Goal: Communication & Community: Answer question/provide support

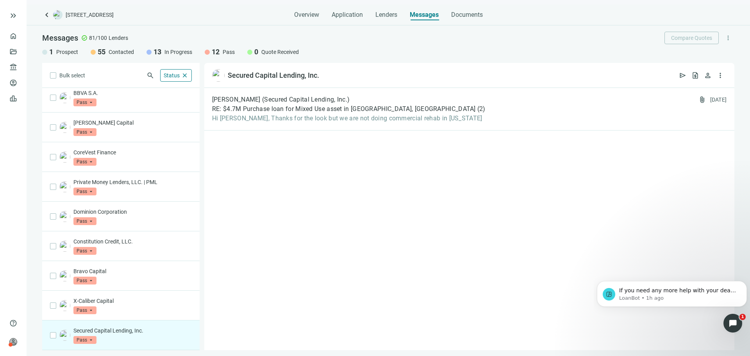
scroll to position [62, 0]
click at [179, 76] on div "Status close" at bounding box center [176, 75] width 32 height 12
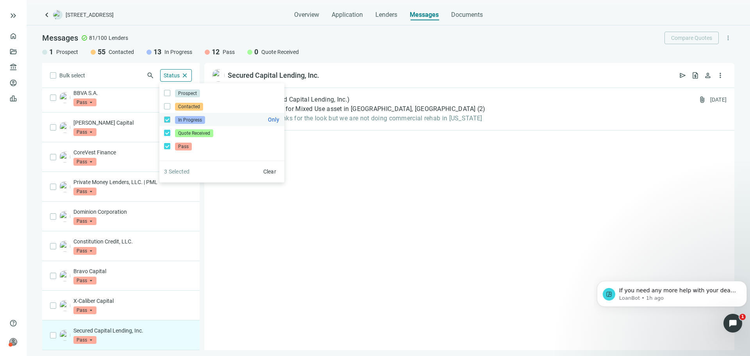
click at [169, 125] on label "In Progress Only" at bounding box center [221, 119] width 125 height 13
click at [167, 141] on label "Pass Only" at bounding box center [221, 145] width 125 height 13
click at [375, 195] on div "Sam Chivitchian (Secured Capital Lending, Inc.) RE: $4.7M Purchase loan for Mix…" at bounding box center [469, 219] width 530 height 262
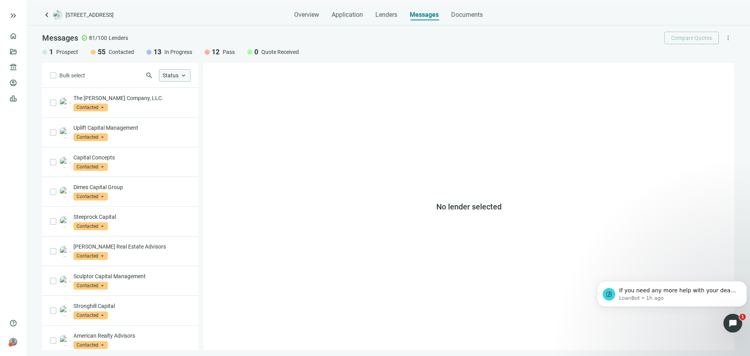
click at [174, 73] on span "Status" at bounding box center [170, 75] width 16 height 6
click at [168, 116] on label "In Progress Only" at bounding box center [221, 119] width 125 height 13
click at [337, 130] on div "No lender selected" at bounding box center [468, 206] width 531 height 287
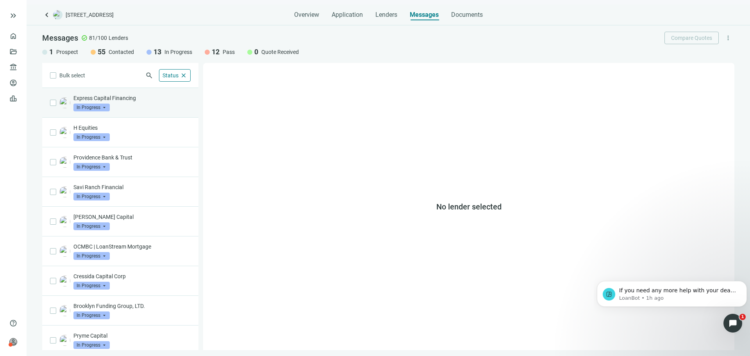
click at [157, 106] on div "Express Capital Financing In Progress arrow_drop_down" at bounding box center [131, 102] width 117 height 17
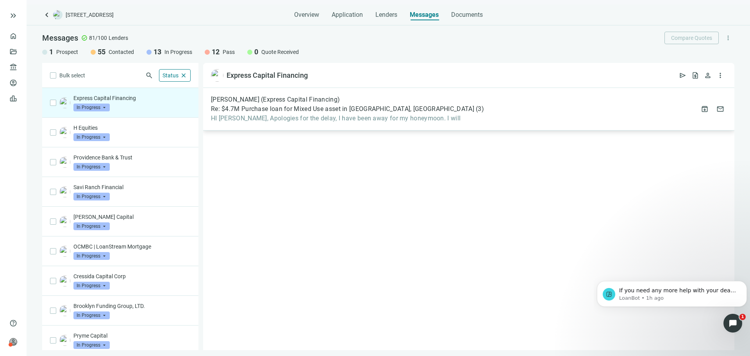
click at [265, 116] on span "HI Asher, Apologies for the delay, I have been away for my honeymoon. I will" at bounding box center [347, 118] width 273 height 8
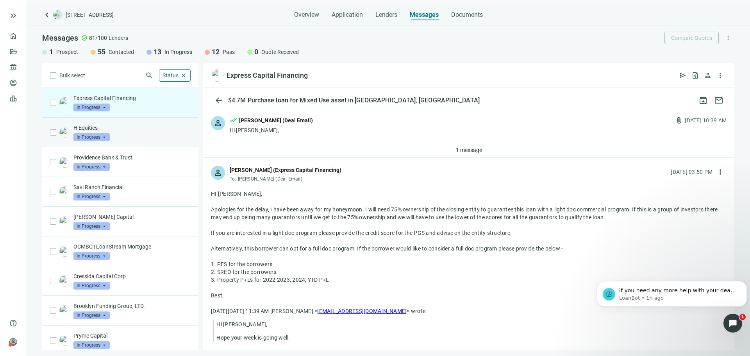
click at [160, 134] on div "H Equities In Progress arrow_drop_down" at bounding box center [131, 132] width 117 height 17
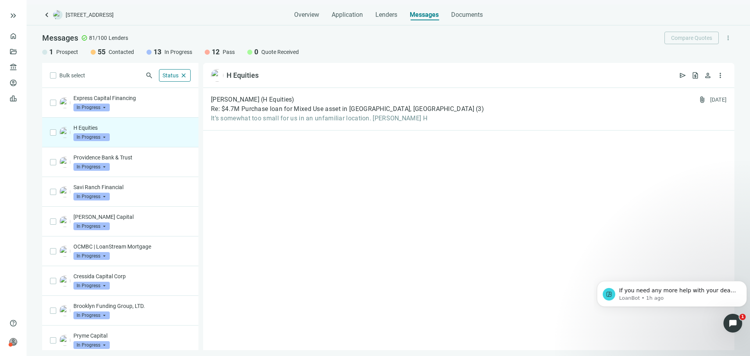
click at [104, 136] on span "In Progress" at bounding box center [91, 137] width 36 height 8
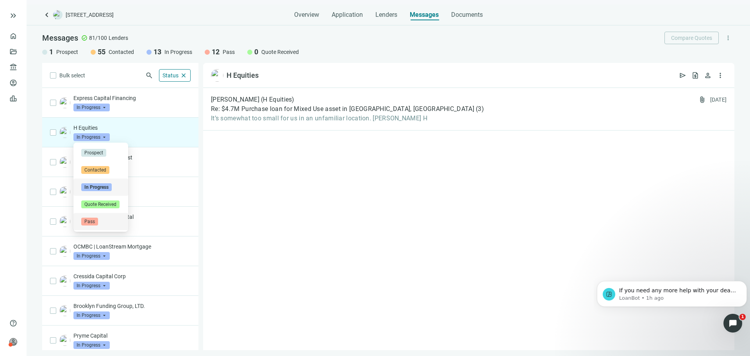
click at [108, 217] on div "Pass" at bounding box center [100, 221] width 55 height 17
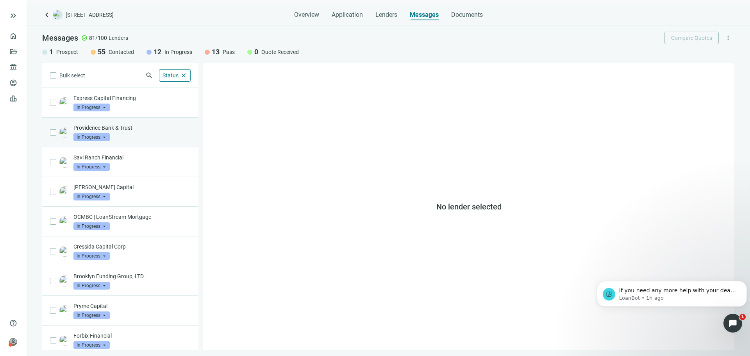
click at [133, 144] on div "Providence Bank & Trust In Progress arrow_drop_down" at bounding box center [120, 133] width 156 height 30
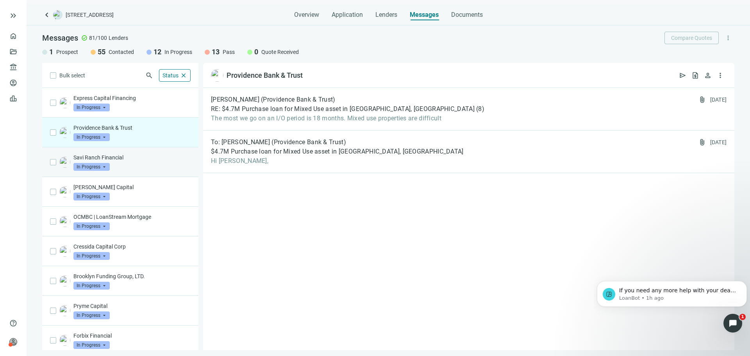
click at [152, 168] on div "Savi Ranch Financial In Progress arrow_drop_down" at bounding box center [131, 162] width 117 height 17
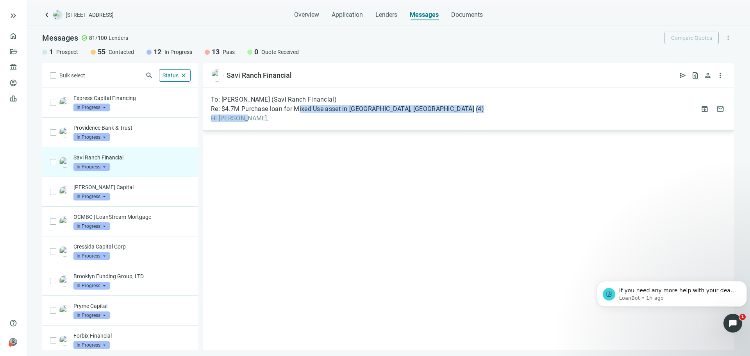
click at [299, 114] on div "To: Michael Rivas (Savi Ranch Financial) Re: $4.7M Purchase loan for Mixed Use …" at bounding box center [347, 109] width 273 height 27
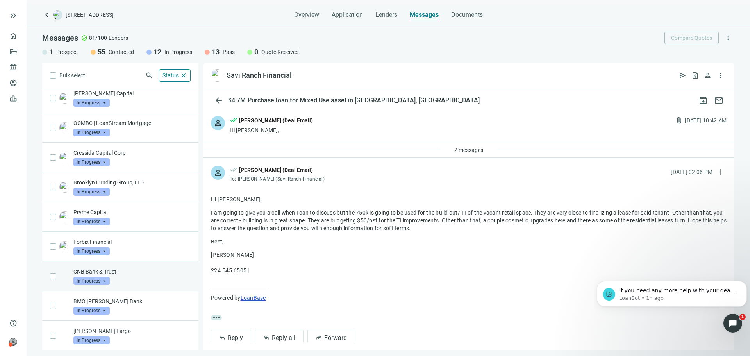
scroll to position [94, 0]
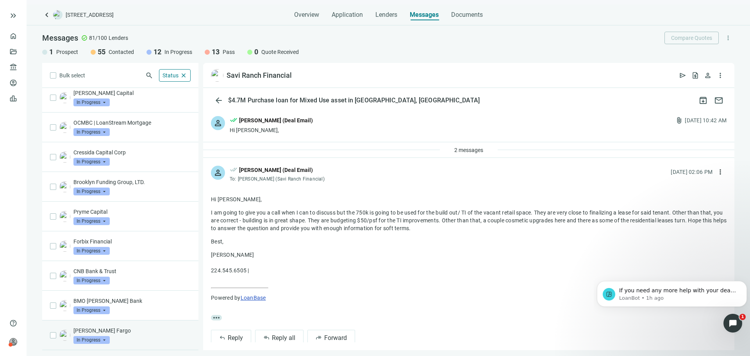
click at [144, 327] on p "Wells Fargo" at bounding box center [131, 331] width 117 height 8
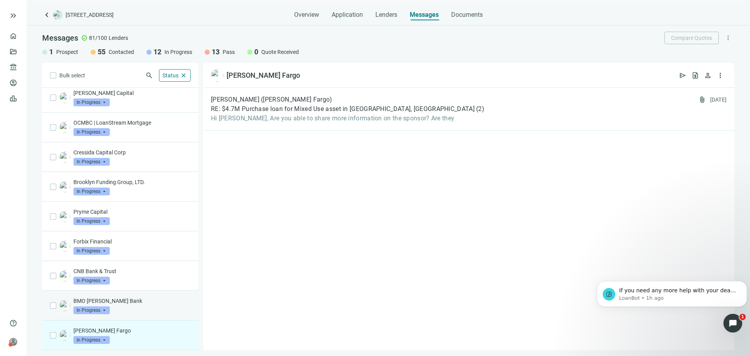
click at [141, 311] on div "BMO Harris Bank In Progress arrow_drop_down" at bounding box center [131, 305] width 117 height 17
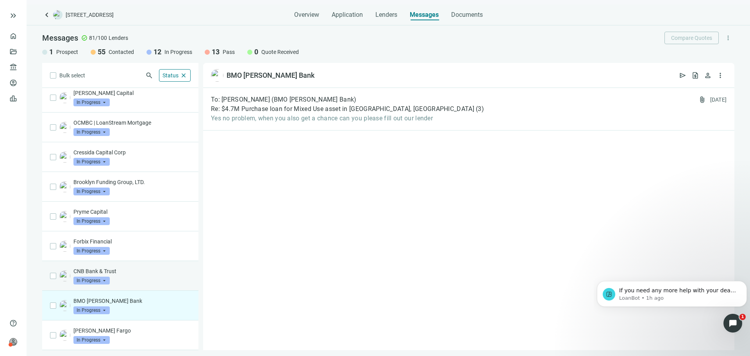
click at [131, 273] on p "CNB Bank & Trust" at bounding box center [131, 271] width 117 height 8
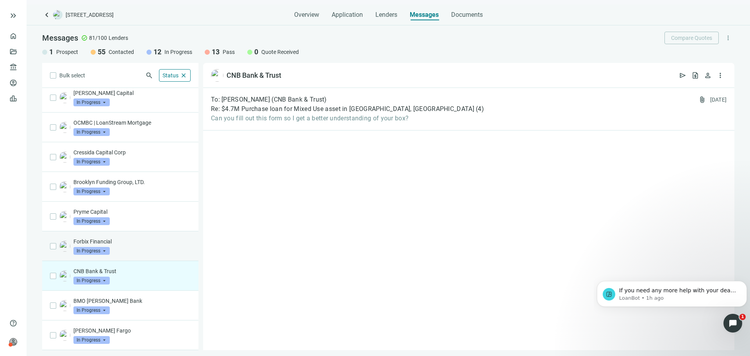
click at [142, 246] on div "Forbix Financial In Progress arrow_drop_down" at bounding box center [131, 245] width 117 height 17
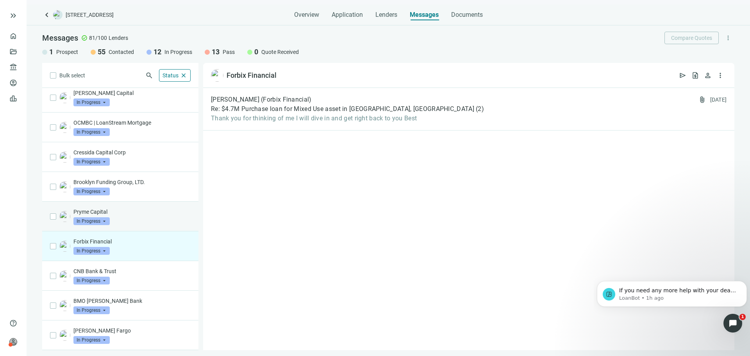
click at [129, 218] on div "Pryme Capital In Progress arrow_drop_down" at bounding box center [131, 216] width 117 height 17
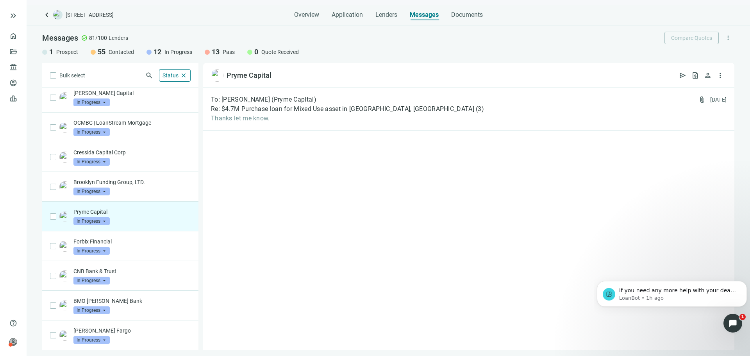
click at [141, 229] on div "Pryme Capital In Progress arrow_drop_down" at bounding box center [120, 217] width 156 height 30
click at [141, 237] on div "Forbix Financial In Progress arrow_drop_down" at bounding box center [120, 246] width 156 height 30
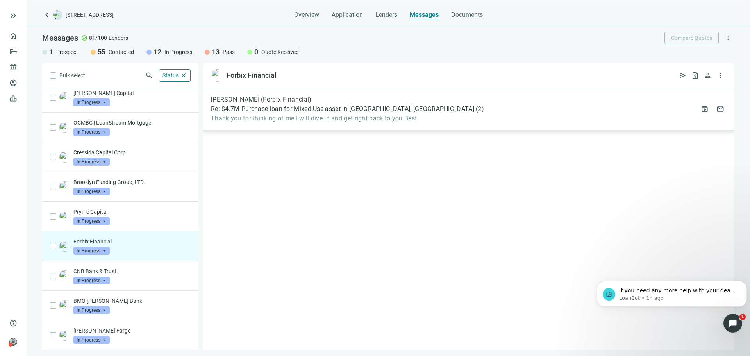
click at [288, 128] on div "Valerie Hapner (Forbix Financial) Re: $4.7M Purchase loan for Mixed Use asset i…" at bounding box center [468, 109] width 531 height 43
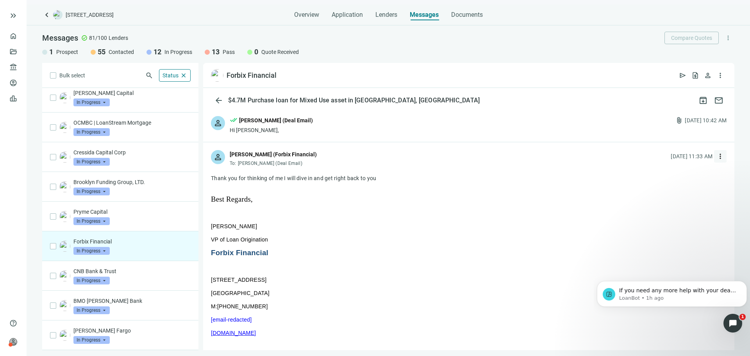
click at [716, 156] on span "more_vert" at bounding box center [720, 156] width 8 height 8
click at [689, 185] on div "reply_all Reply all" at bounding box center [680, 184] width 63 height 9
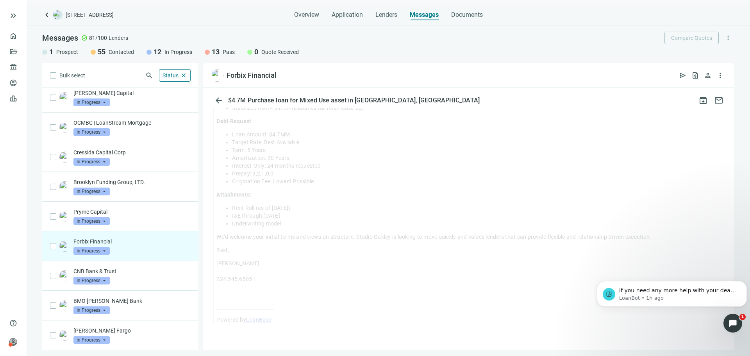
drag, startPoint x: 715, startPoint y: 147, endPoint x: 712, endPoint y: 154, distance: 7.0
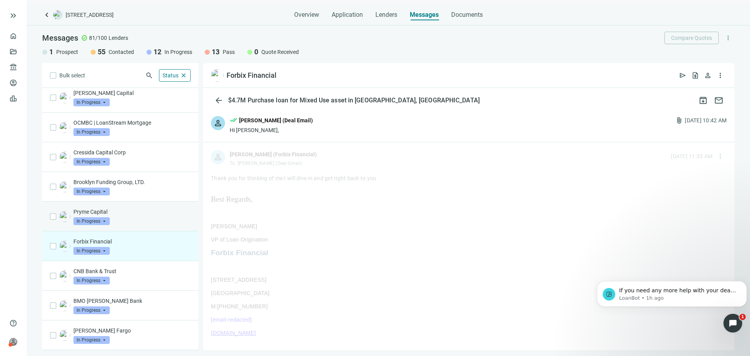
click at [141, 227] on div "Pryme Capital In Progress arrow_drop_down" at bounding box center [120, 217] width 156 height 30
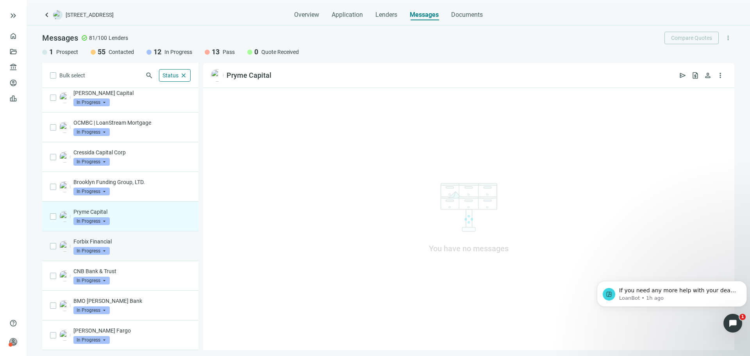
click at [146, 254] on div "Forbix Financial In Progress arrow_drop_down" at bounding box center [120, 246] width 156 height 30
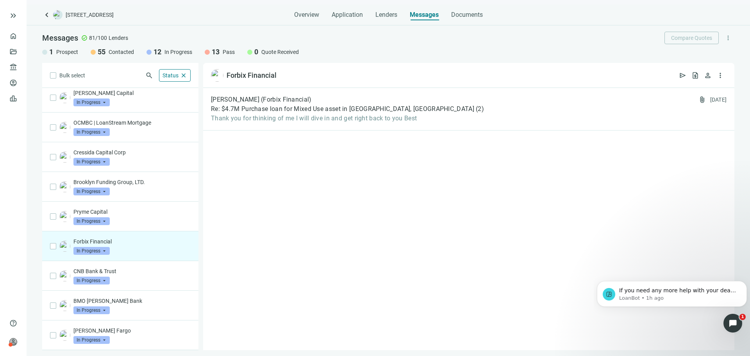
scroll to position [62, 0]
click at [497, 114] on div "Valerie Hapner (Forbix Financial) Re: $4.7M Purchase loan for Mixed Use asset i…" at bounding box center [468, 109] width 531 height 43
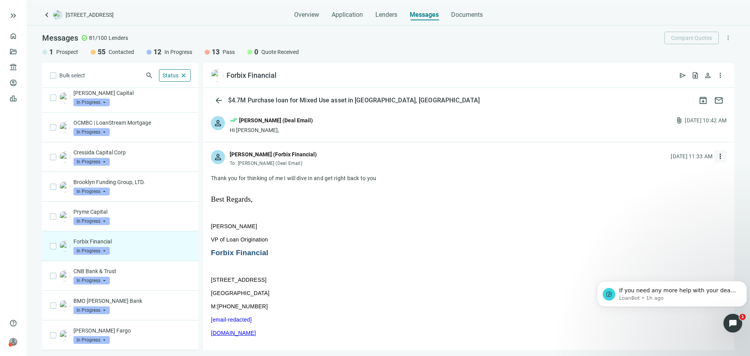
click at [716, 158] on span "more_vert" at bounding box center [720, 156] width 8 height 8
click at [685, 186] on div "reply_all Reply all" at bounding box center [680, 184] width 63 height 9
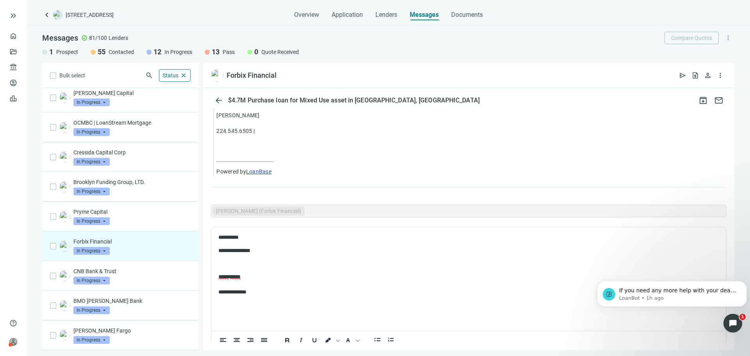
scroll to position [895, 0]
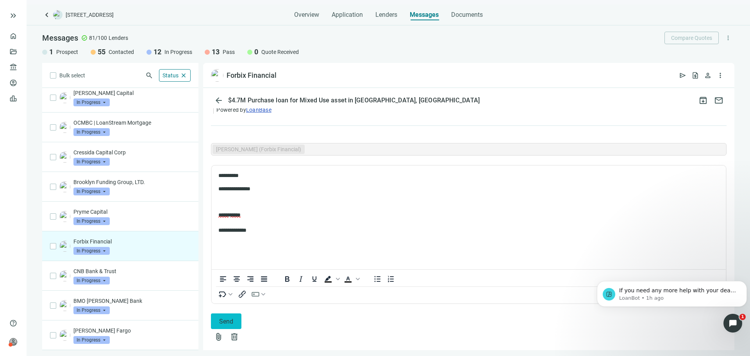
click at [241, 316] on button "Send" at bounding box center [226, 321] width 30 height 16
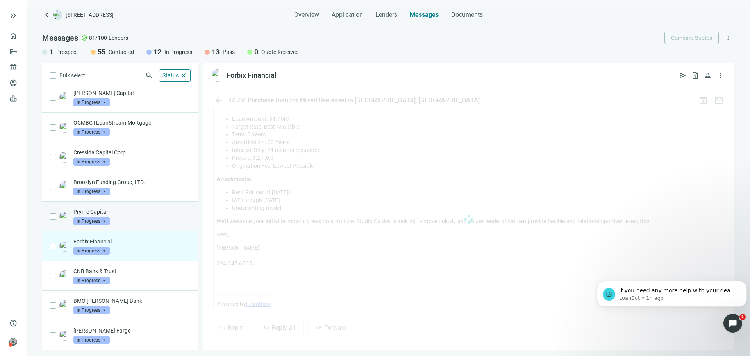
scroll to position [865, 0]
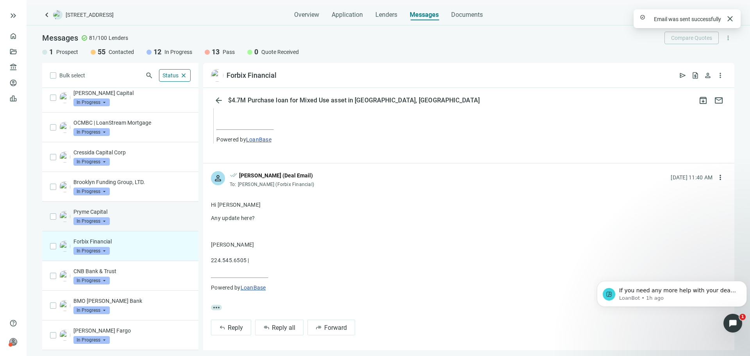
click at [151, 220] on div "Pryme Capital In Progress arrow_drop_down" at bounding box center [131, 216] width 117 height 17
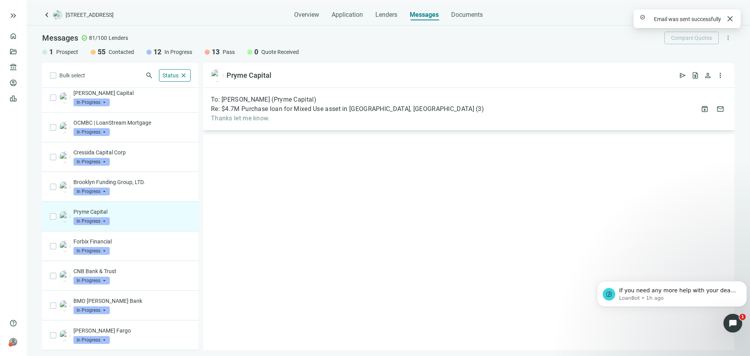
click at [256, 127] on div "To: Ari Shpanya (Pryme Capital) Re: $4.7M Purchase loan for Mixed Use asset in …" at bounding box center [468, 109] width 531 height 43
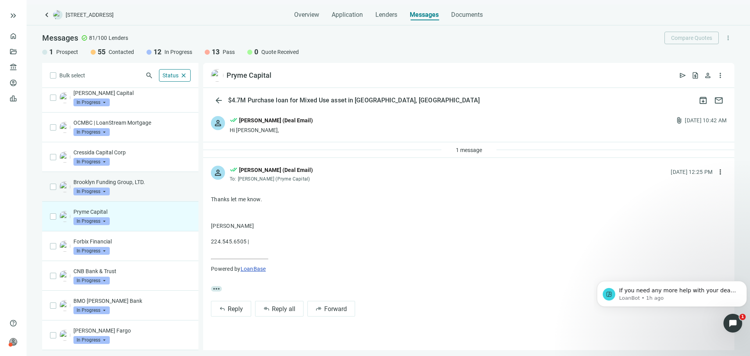
click at [139, 191] on div "Brooklyn Funding Group, LTD. In Progress arrow_drop_down" at bounding box center [131, 186] width 117 height 17
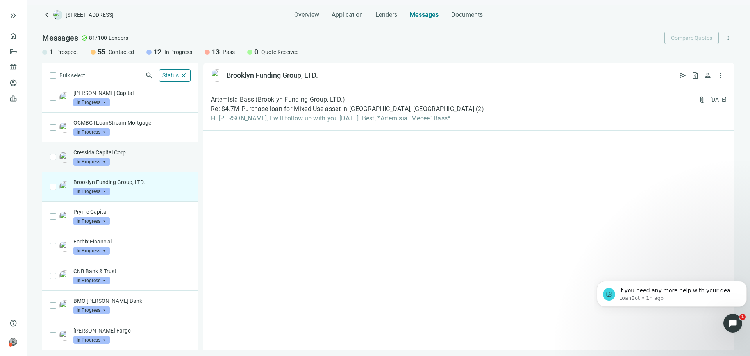
drag, startPoint x: 147, startPoint y: 146, endPoint x: 132, endPoint y: 152, distance: 15.7
click at [146, 146] on div "Cressida Capital Corp In Progress arrow_drop_down" at bounding box center [120, 157] width 156 height 30
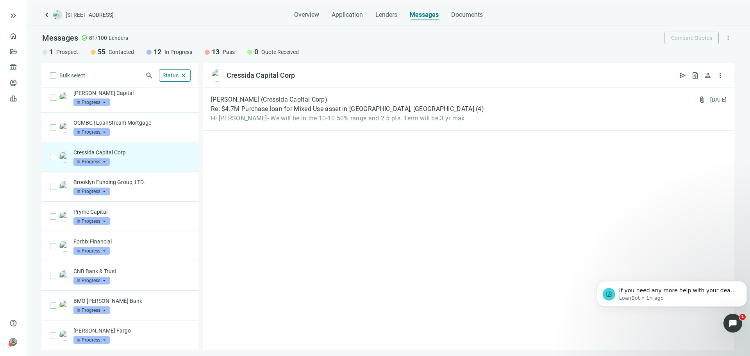
click at [106, 162] on span "In Progress" at bounding box center [91, 162] width 36 height 8
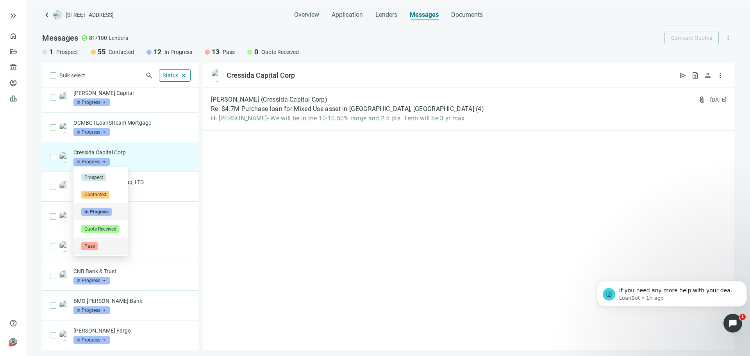
click at [113, 245] on div "Pass" at bounding box center [100, 246] width 39 height 8
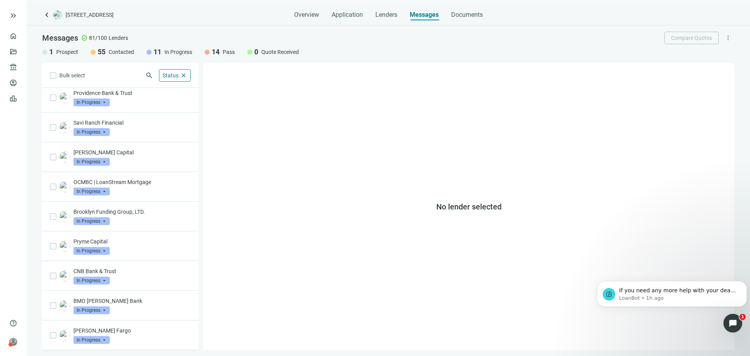
click at [135, 133] on div "Savi Ranch Financial In Progress arrow_drop_down" at bounding box center [131, 127] width 117 height 17
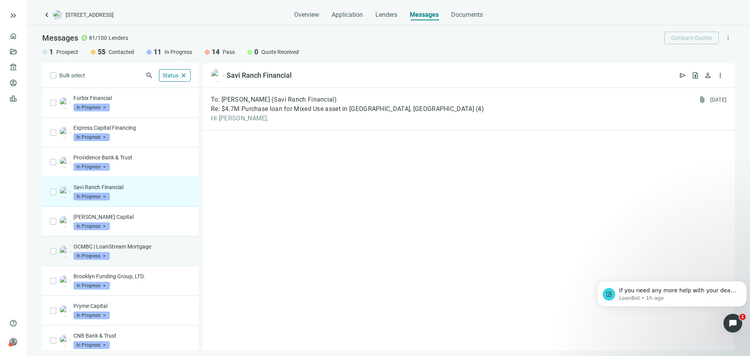
click at [146, 249] on p "OCMBC | LoanStream Mortgage" at bounding box center [131, 247] width 117 height 8
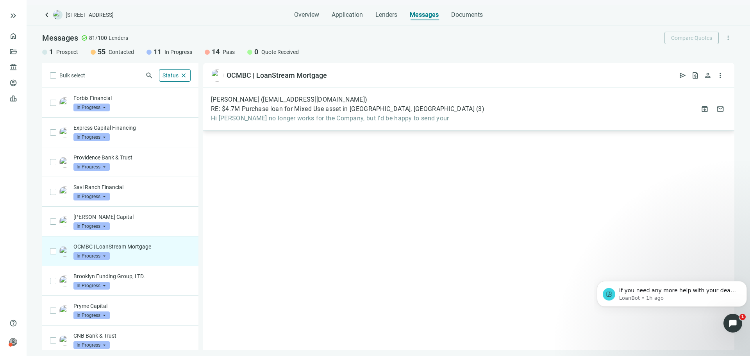
click at [257, 120] on span "Hi Asher, Mario no longer works for the Company, but I’d be happy to send your" at bounding box center [347, 118] width 273 height 8
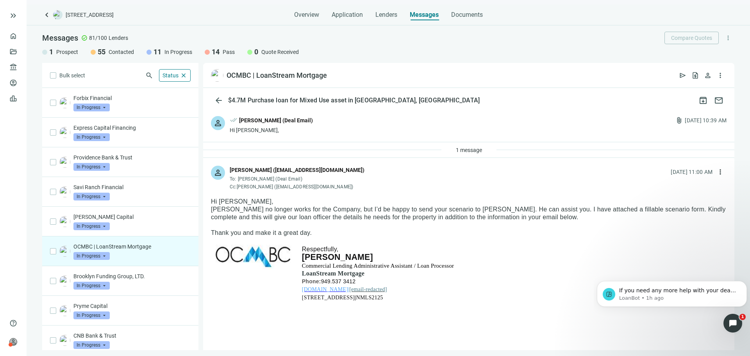
click at [304, 80] on div "OCMBC | LoanStream Mortgage open_in_new" at bounding box center [269, 75] width 116 height 12
click at [707, 77] on span "person" at bounding box center [708, 75] width 8 height 8
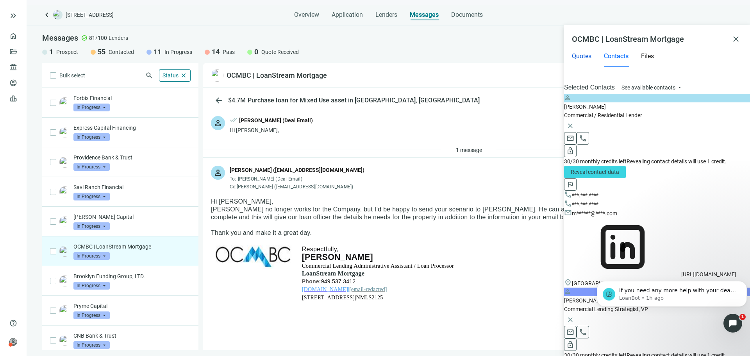
click at [587, 54] on span "Quotes" at bounding box center [582, 55] width 20 height 7
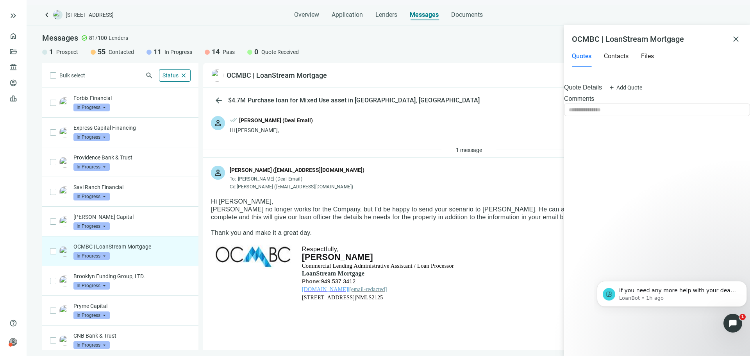
click at [637, 53] on div "Quotes Contacts Files" at bounding box center [613, 56] width 82 height 22
click at [644, 55] on span "Files" at bounding box center [647, 55] width 13 height 7
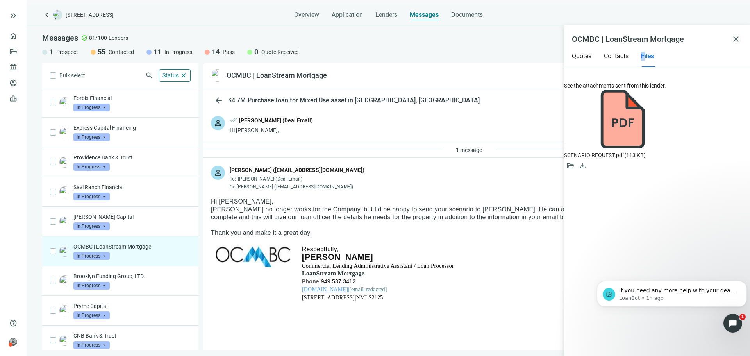
click at [646, 152] on span "SCENARIO REQUEST.pdf ( 113 KB )" at bounding box center [605, 155] width 82 height 6
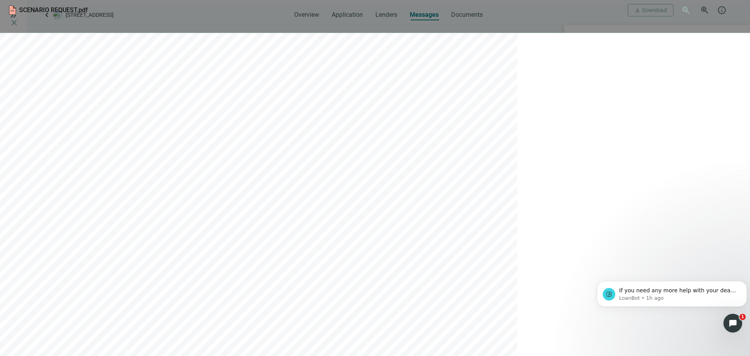
scroll to position [195, 0]
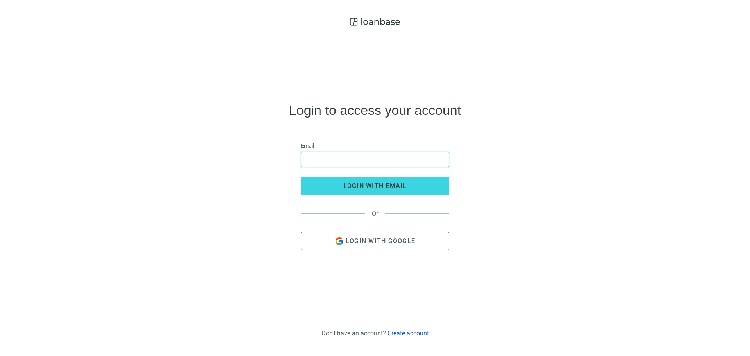
click at [371, 165] on input "email" at bounding box center [375, 159] width 138 height 15
type input "**********"
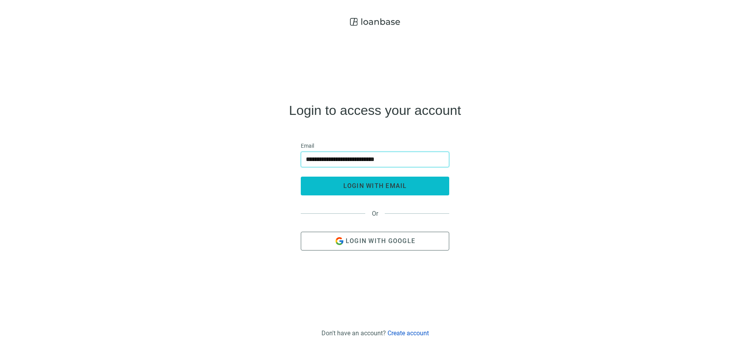
click at [368, 181] on button "login with email" at bounding box center [375, 186] width 148 height 19
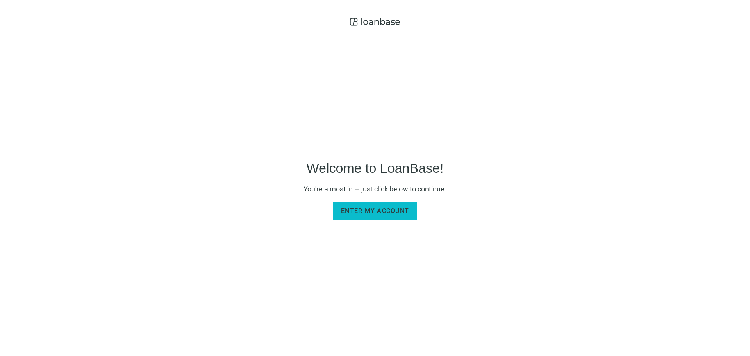
click at [394, 214] on button "Enter my account" at bounding box center [375, 211] width 84 height 19
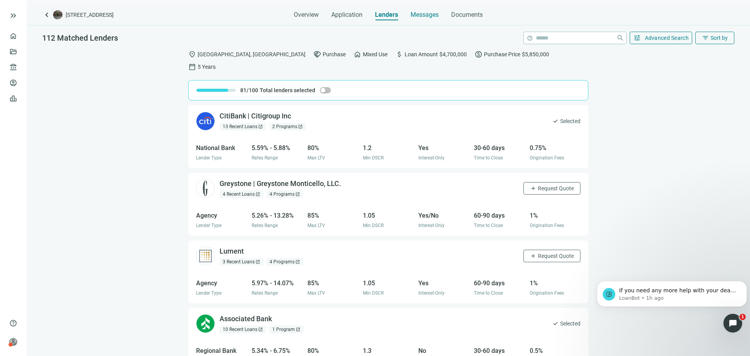
click at [416, 17] on span "Messages" at bounding box center [425, 14] width 28 height 7
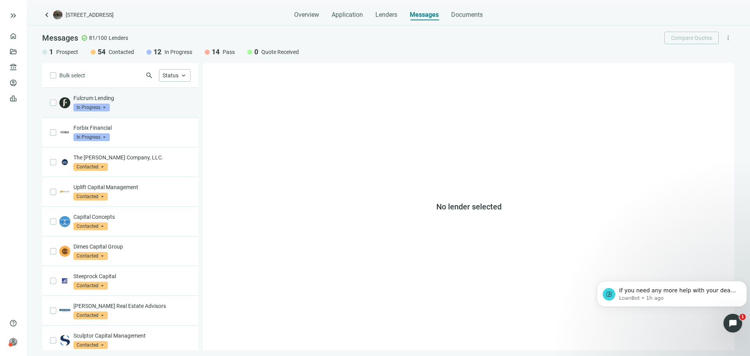
click at [123, 106] on div "Fulcrum Lending In Progress arrow_drop_down" at bounding box center [131, 102] width 117 height 17
